Goal: Information Seeking & Learning: Learn about a topic

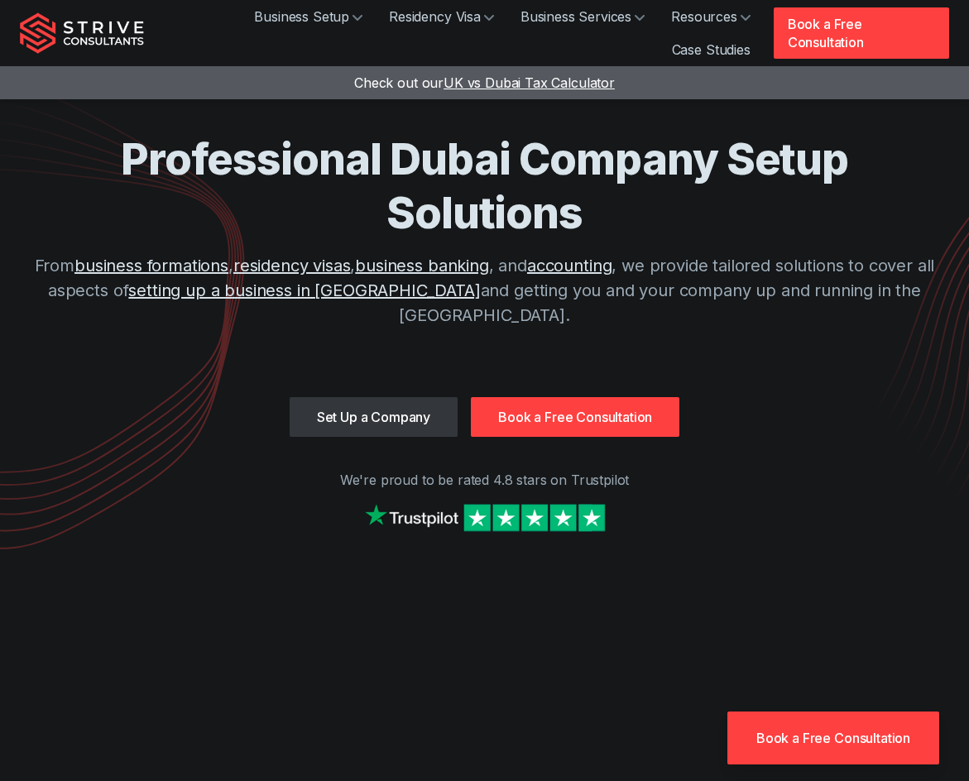
click at [520, 81] on span "UK vs Dubai Tax Calculator" at bounding box center [529, 83] width 171 height 17
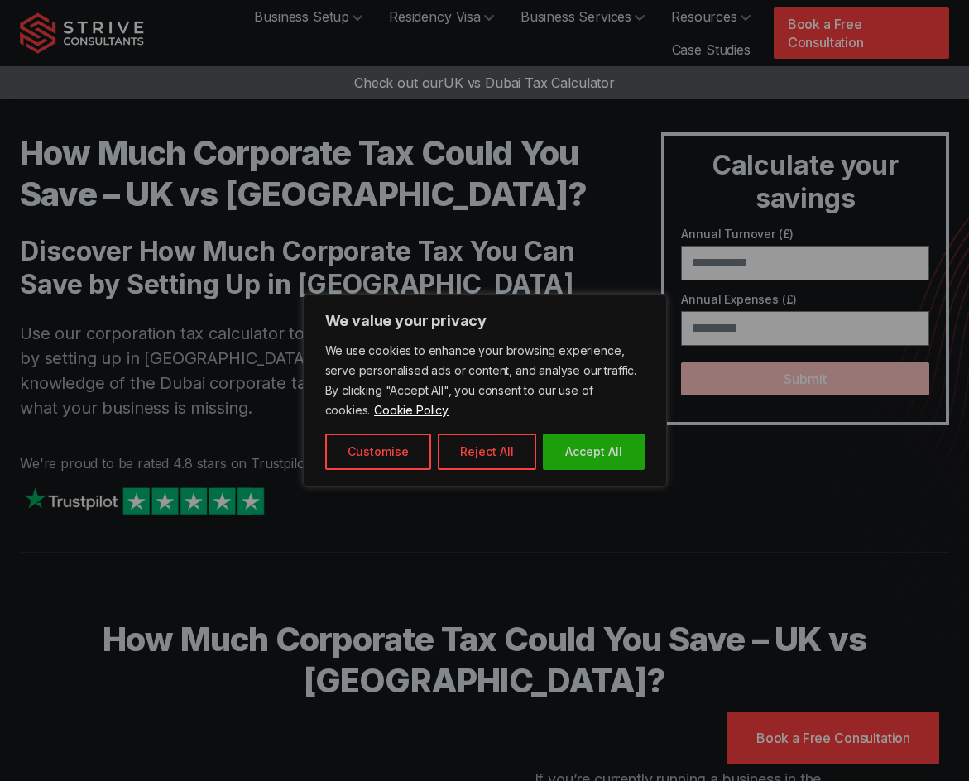
click at [624, 436] on button "Accept All" at bounding box center [594, 452] width 102 height 36
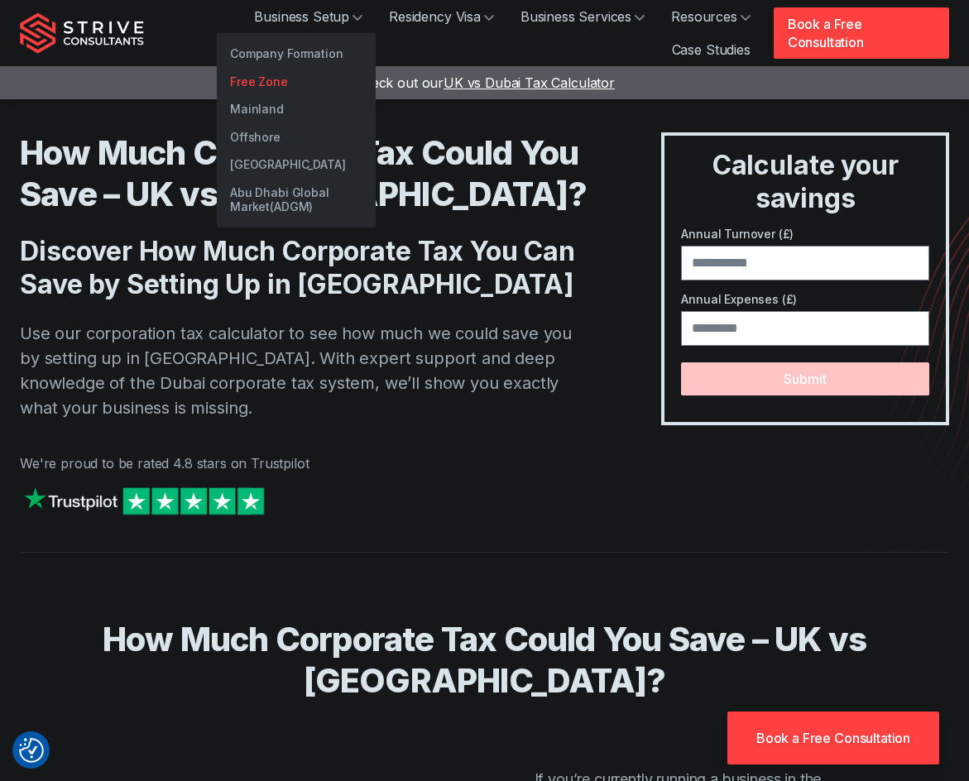
click at [261, 79] on link "Free Zone" at bounding box center [296, 82] width 159 height 28
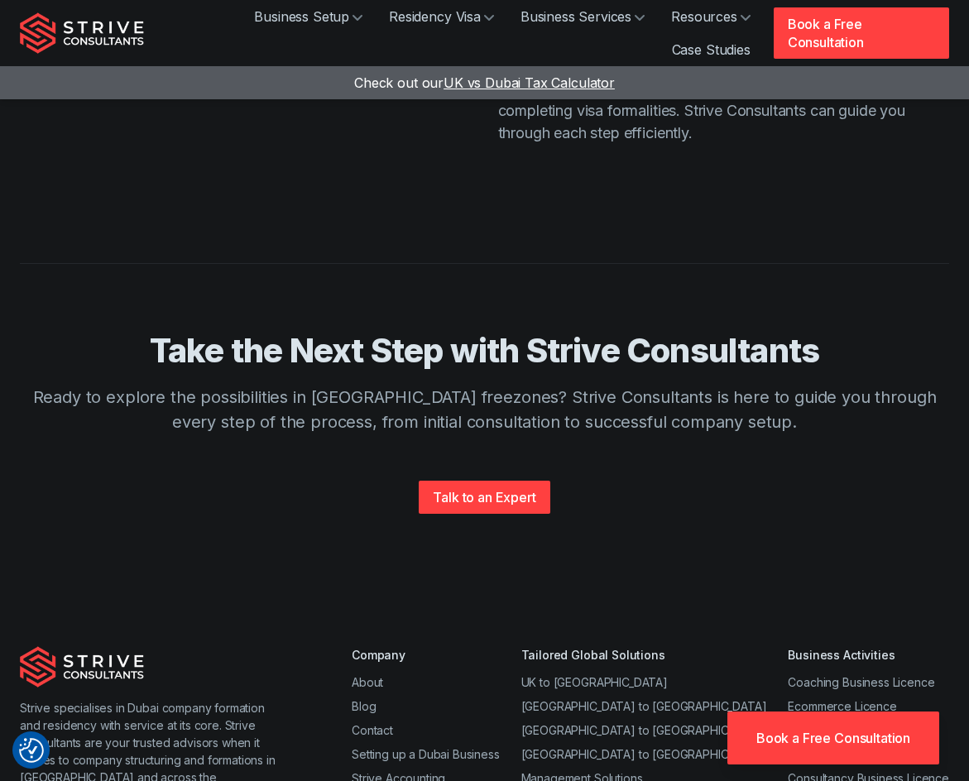
scroll to position [4636, 0]
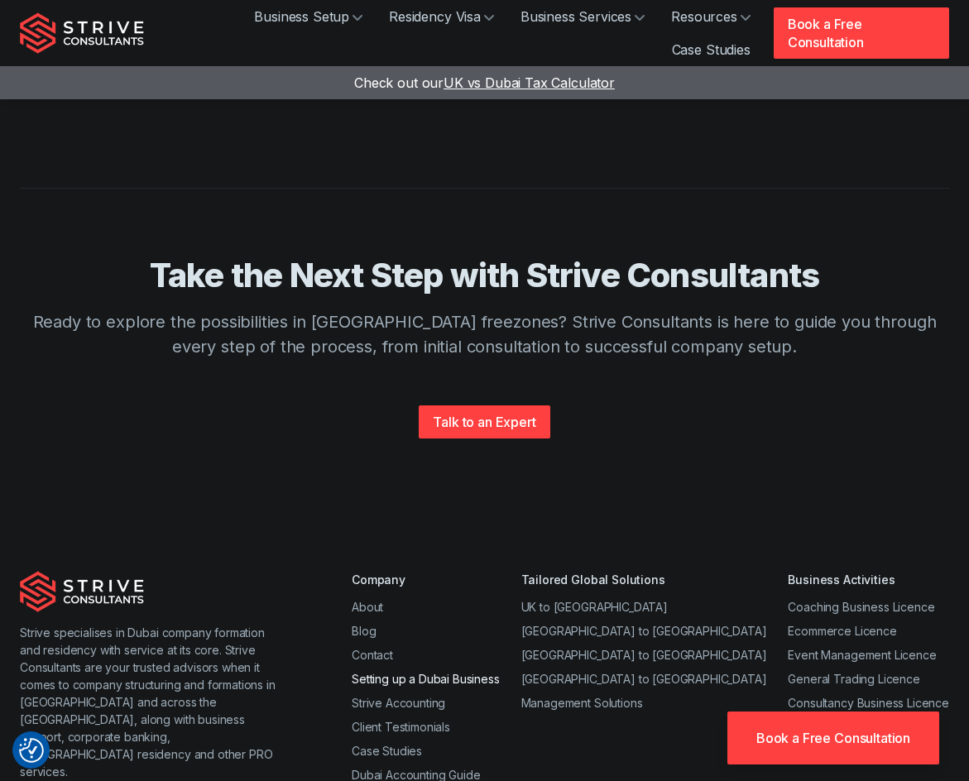
click at [444, 672] on link "Setting up a Dubai Business" at bounding box center [426, 679] width 148 height 14
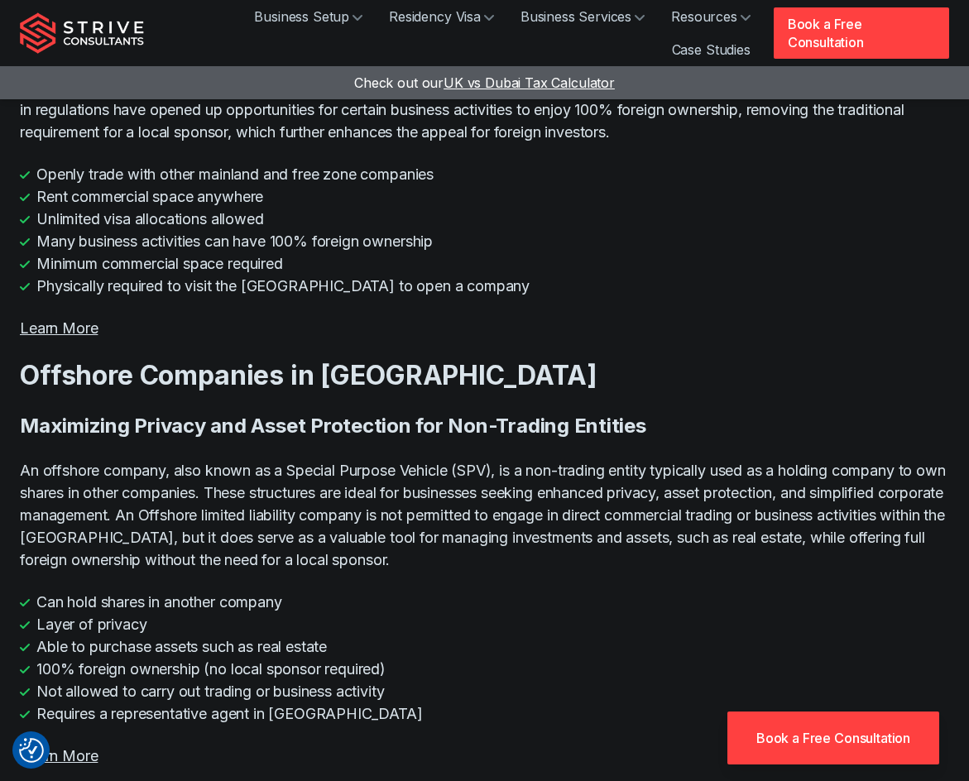
scroll to position [3643, 0]
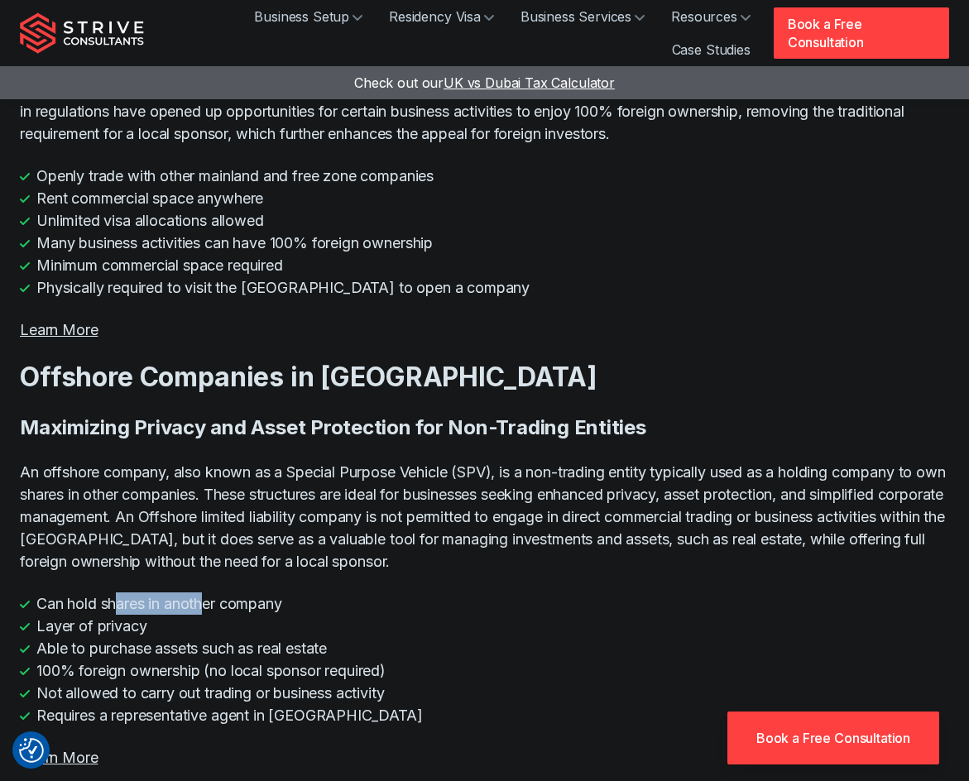
drag, startPoint x: 123, startPoint y: 420, endPoint x: 198, endPoint y: 426, distance: 74.8
click at [207, 593] on li "Can hold shares in another company" at bounding box center [485, 604] width 930 height 22
click at [118, 637] on li "Able to purchase assets such as real estate" at bounding box center [485, 648] width 930 height 22
drag, startPoint x: 98, startPoint y: 459, endPoint x: 157, endPoint y: 462, distance: 59.7
click at [157, 637] on li "Able to purchase assets such as real estate" at bounding box center [485, 648] width 930 height 22
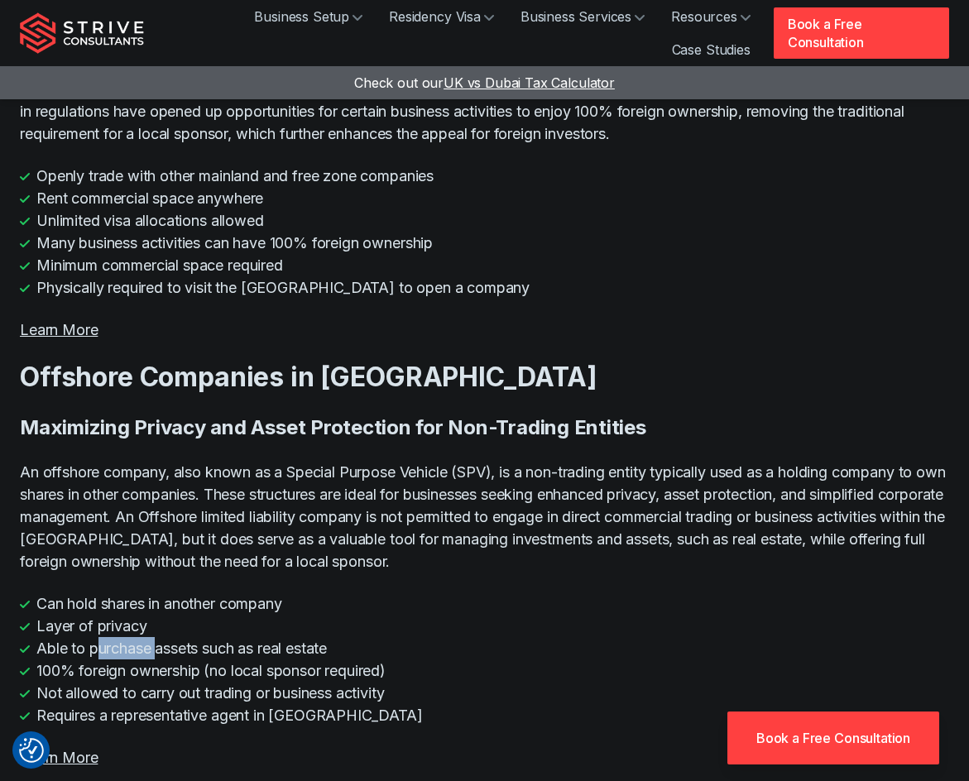
click at [157, 637] on li "Able to purchase assets such as real estate" at bounding box center [485, 648] width 930 height 22
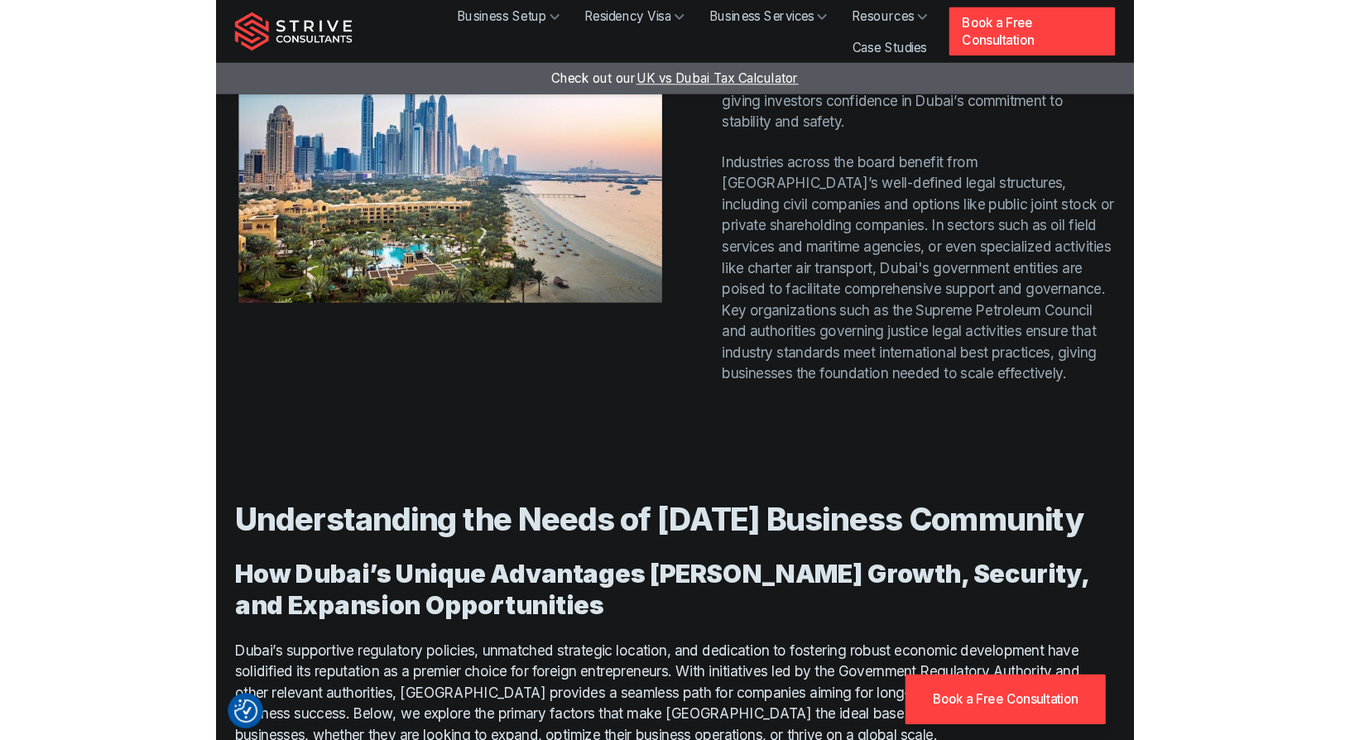
scroll to position [6374, 0]
